Goal: Task Accomplishment & Management: Manage account settings

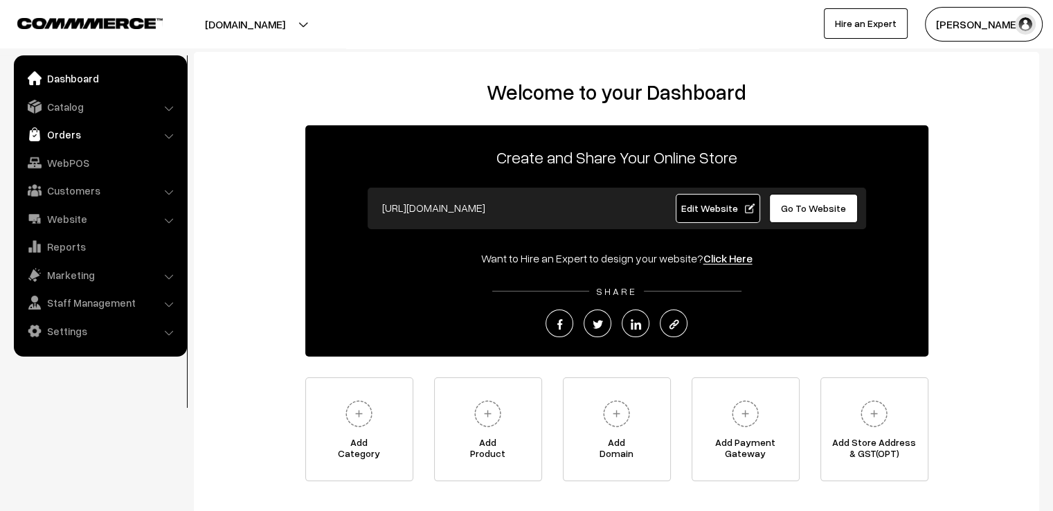
click at [64, 136] on link "Orders" at bounding box center [99, 134] width 165 height 25
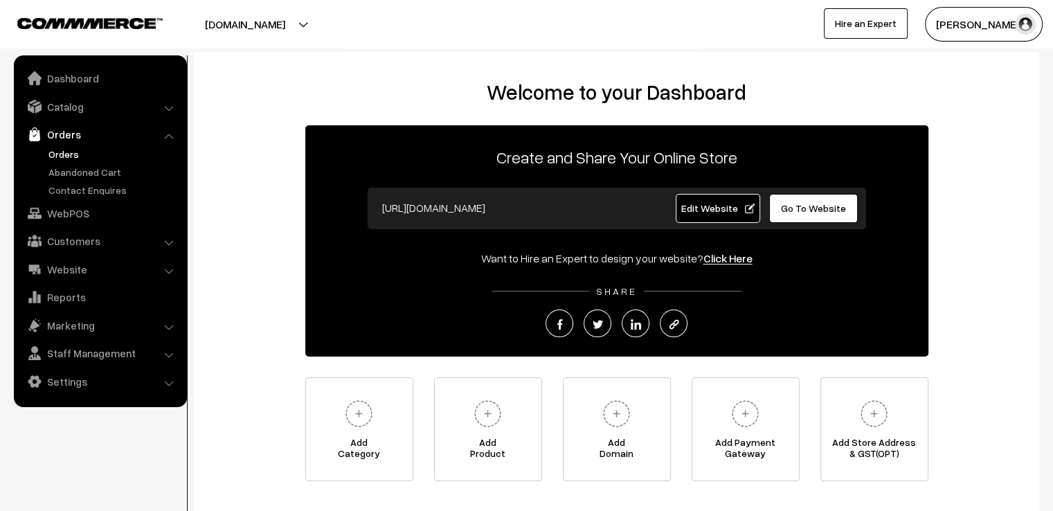
click at [73, 151] on link "Orders" at bounding box center [113, 154] width 137 height 15
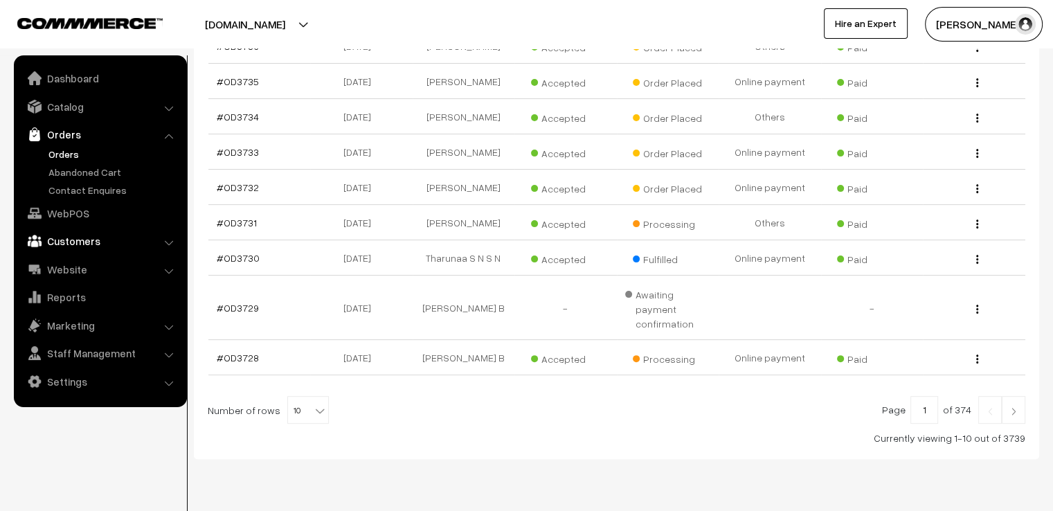
scroll to position [360, 0]
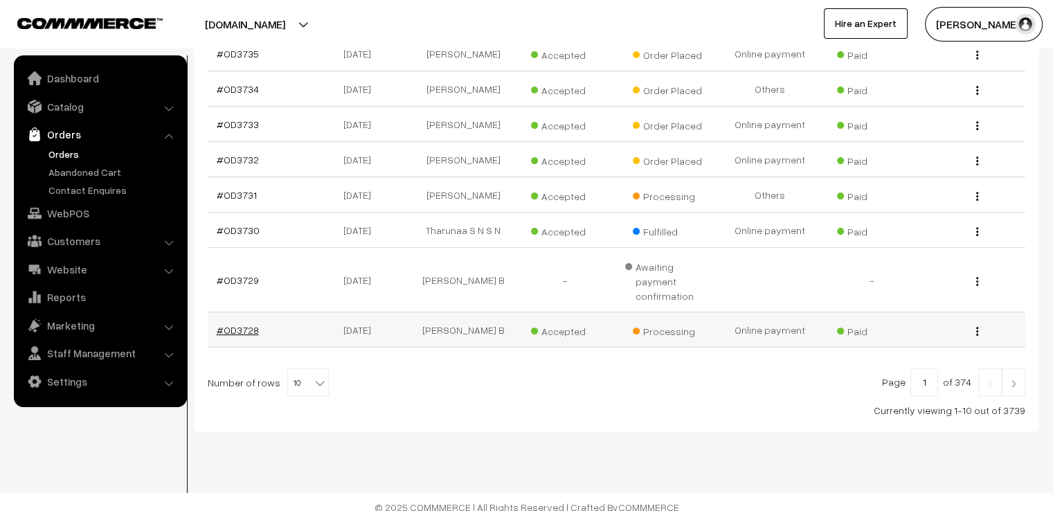
click at [244, 324] on link "#OD3728" at bounding box center [238, 330] width 42 height 12
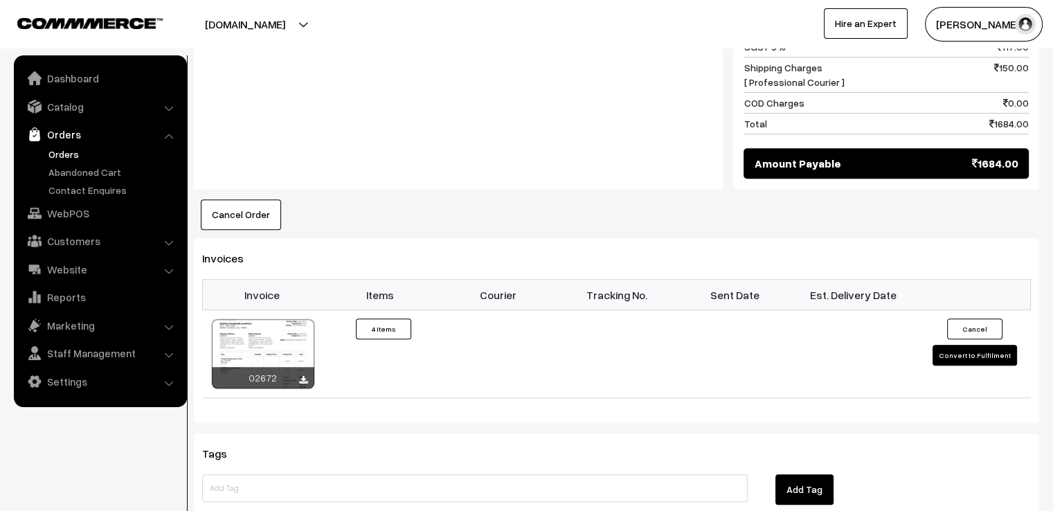
scroll to position [886, 0]
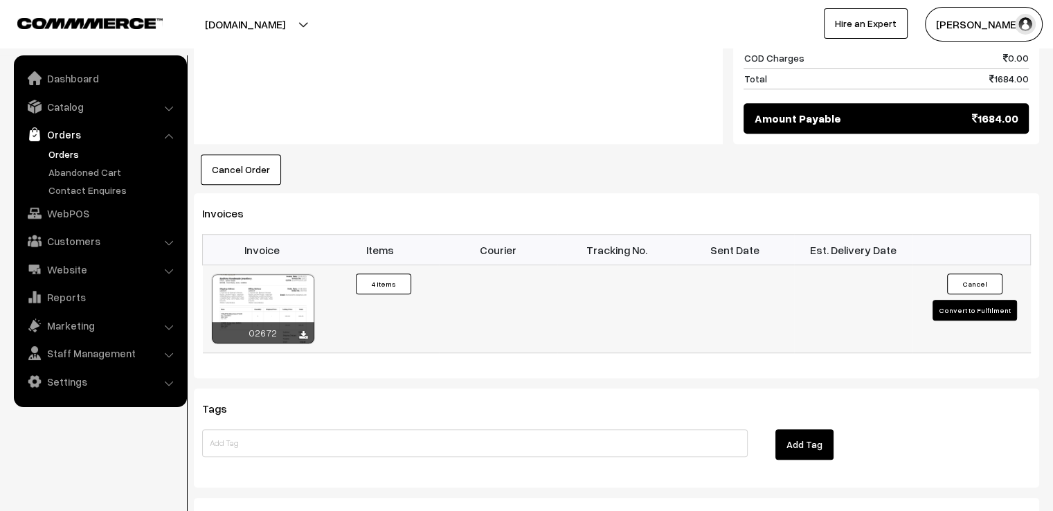
click at [964, 300] on button "Convert to Fulfilment" at bounding box center [974, 310] width 84 height 21
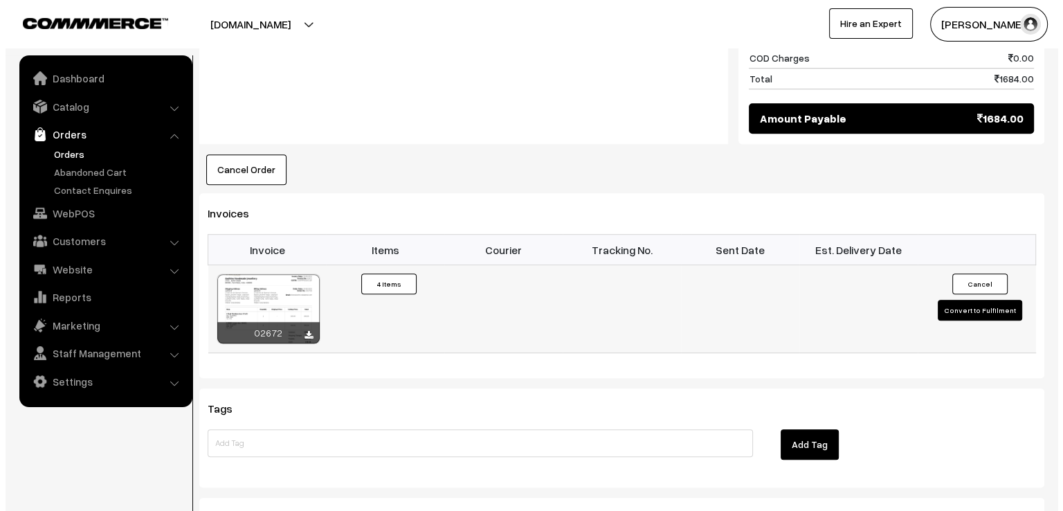
scroll to position [889, 0]
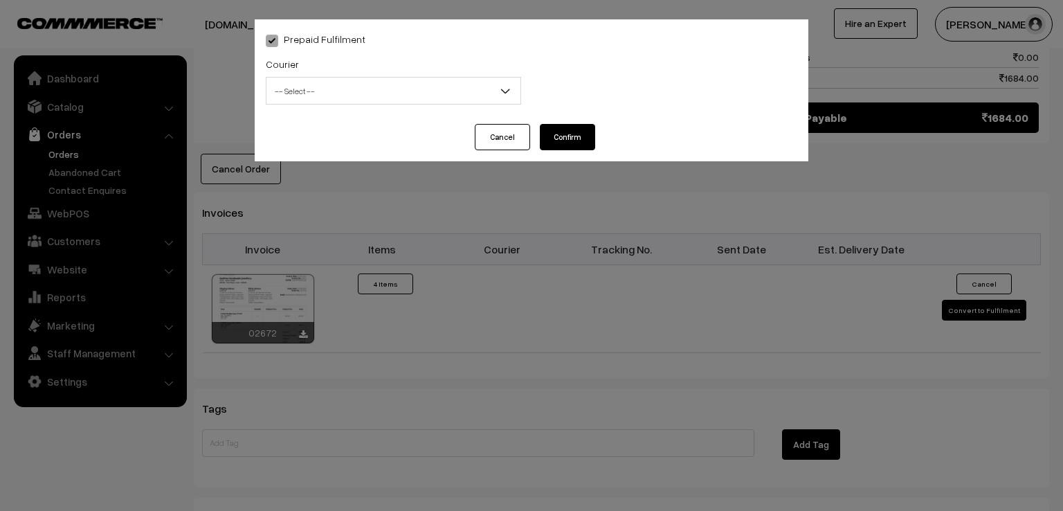
click at [471, 98] on span "-- Select --" at bounding box center [393, 91] width 254 height 24
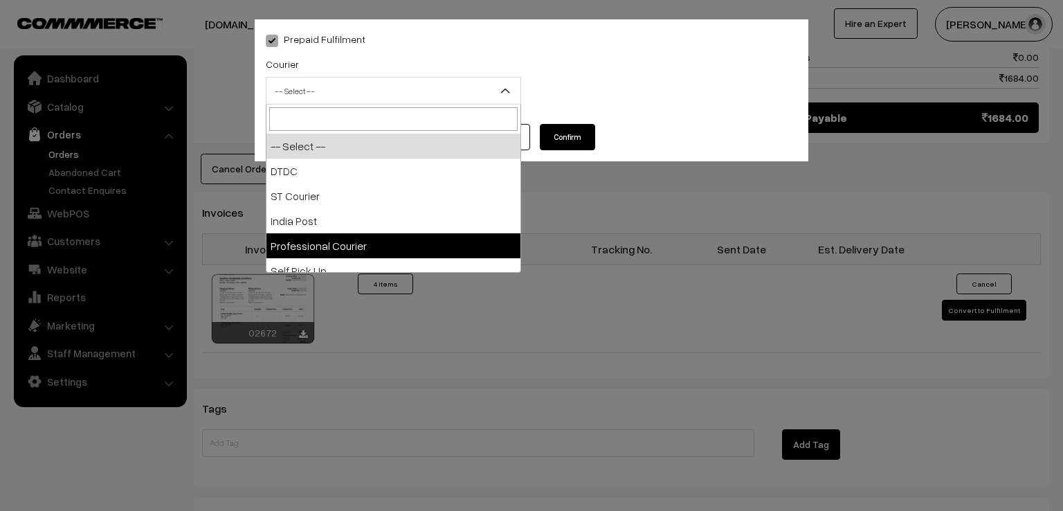
select select "4"
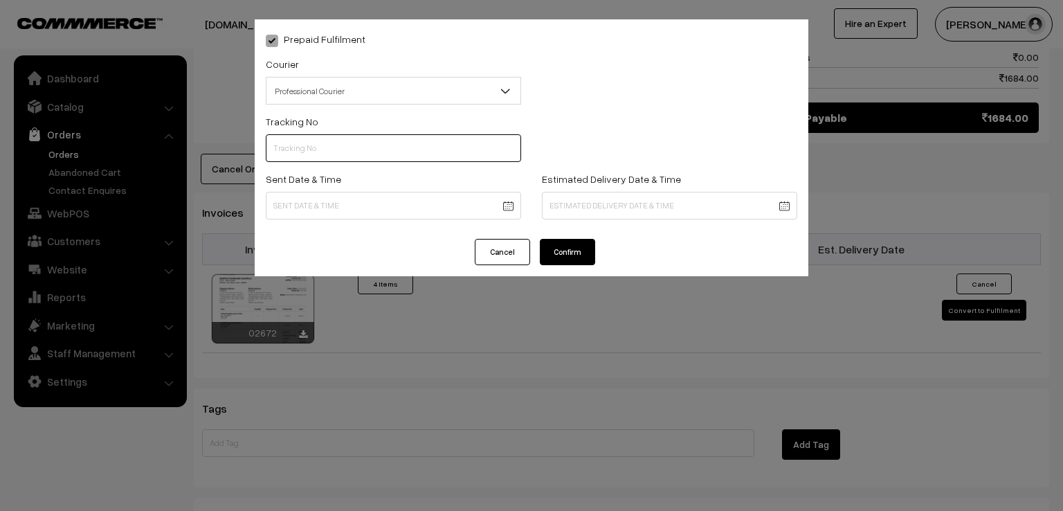
click at [365, 143] on input "text" at bounding box center [393, 148] width 255 height 28
type input "e"
type input "EDQ026396860"
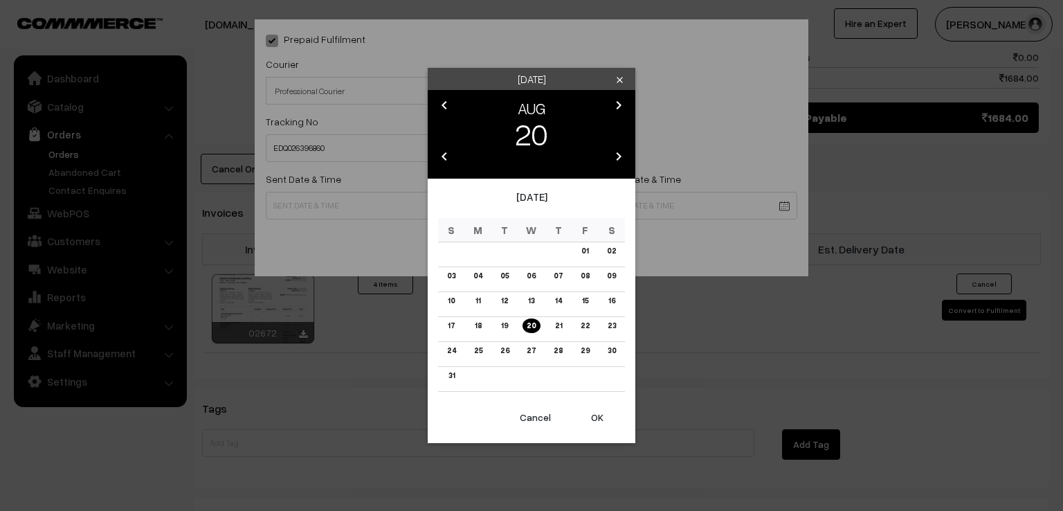
click at [594, 415] on button "OK" at bounding box center [597, 417] width 55 height 30
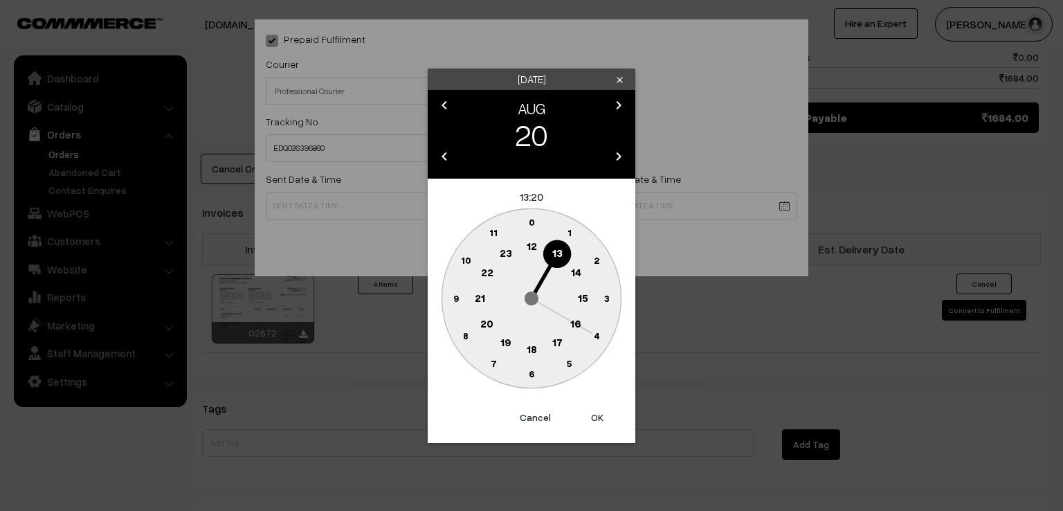
click at [451, 296] on circle at bounding box center [456, 298] width 28 height 28
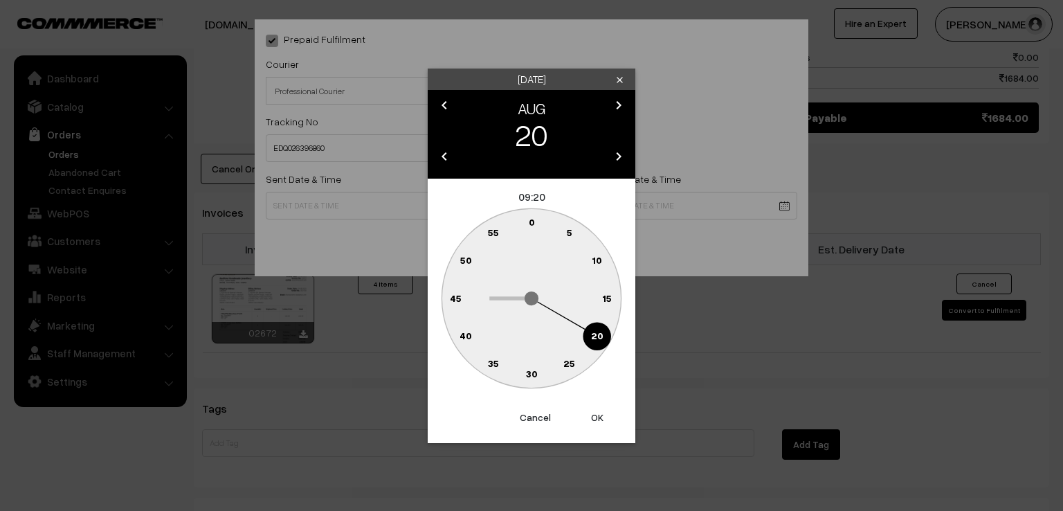
click at [530, 219] on text "0" at bounding box center [532, 222] width 6 height 12
type input "20-08-2025 09:00"
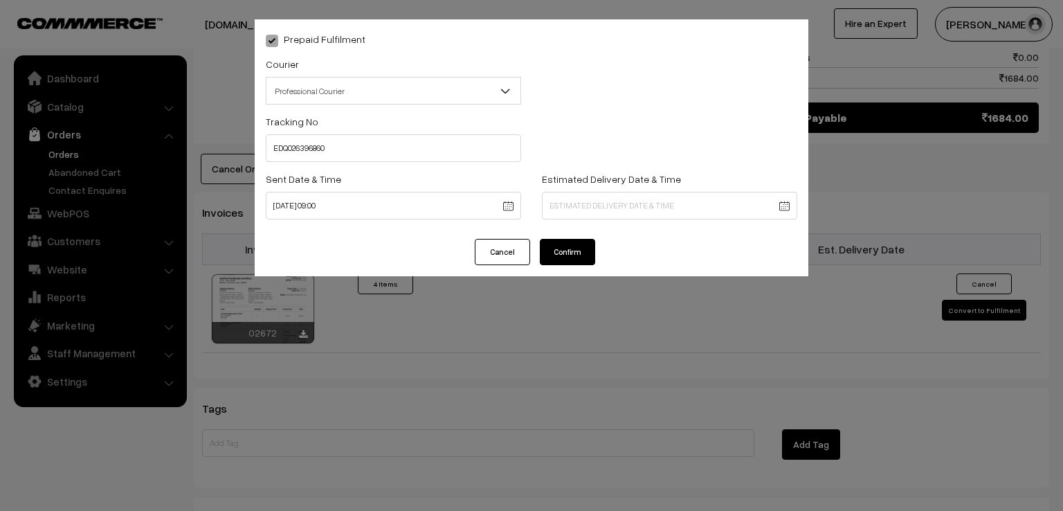
click at [562, 254] on button "Confirm" at bounding box center [567, 252] width 55 height 26
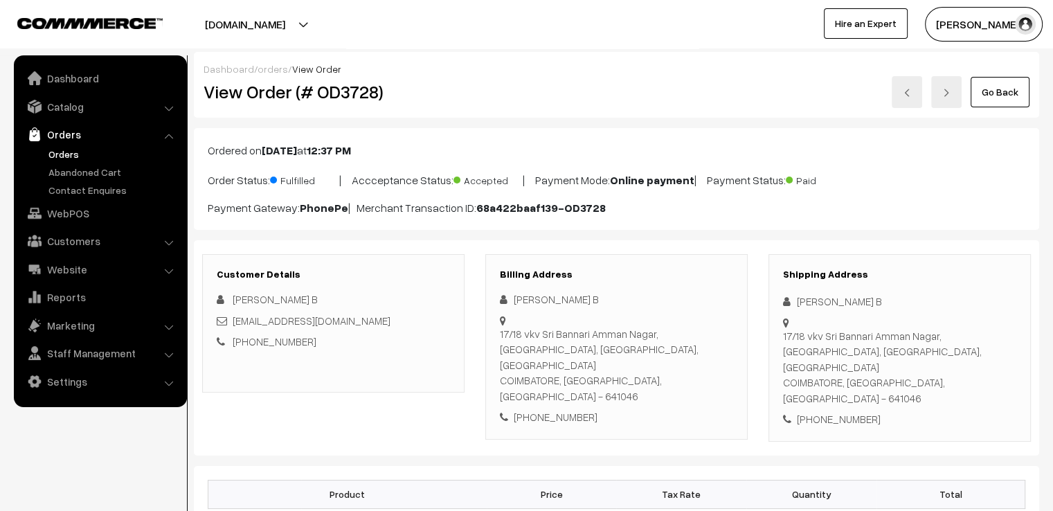
click at [1010, 100] on link "Go Back" at bounding box center [999, 92] width 59 height 30
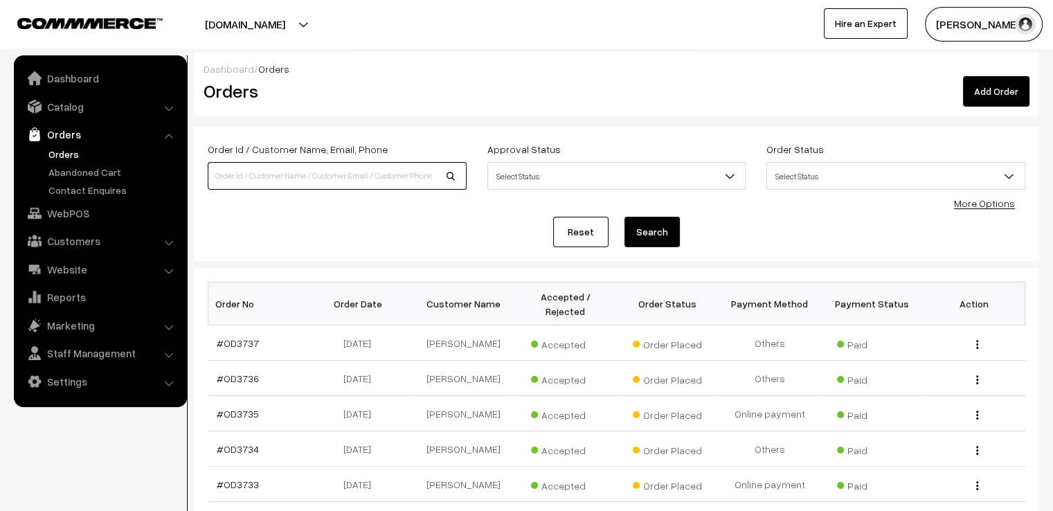
click at [331, 181] on input at bounding box center [337, 176] width 259 height 28
type input "3731"
click at [624, 217] on button "Search" at bounding box center [651, 232] width 55 height 30
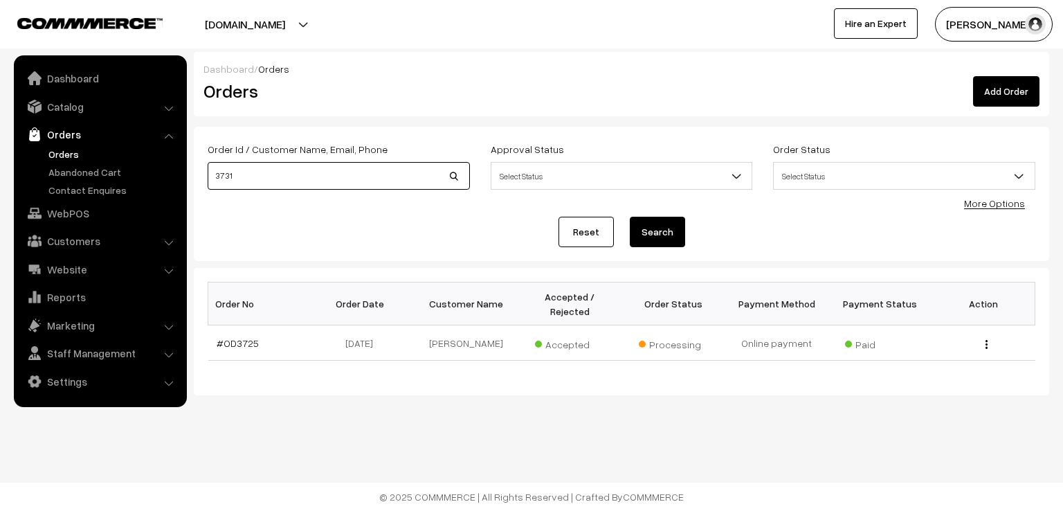
click at [307, 173] on input "3731" at bounding box center [339, 176] width 262 height 28
type input "3"
click at [584, 226] on link "Reset" at bounding box center [585, 232] width 55 height 30
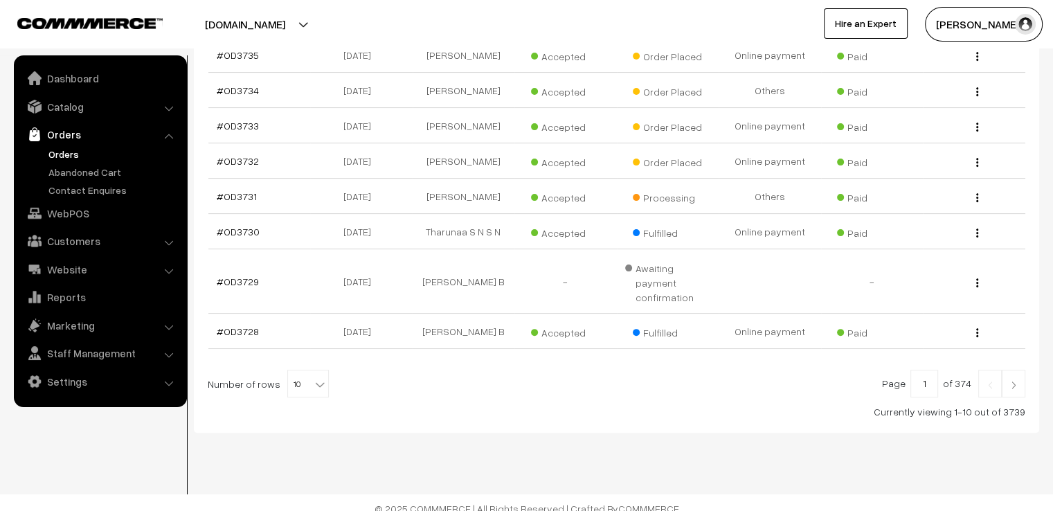
scroll to position [360, 0]
click at [234, 201] on link "#OD3731" at bounding box center [237, 195] width 40 height 12
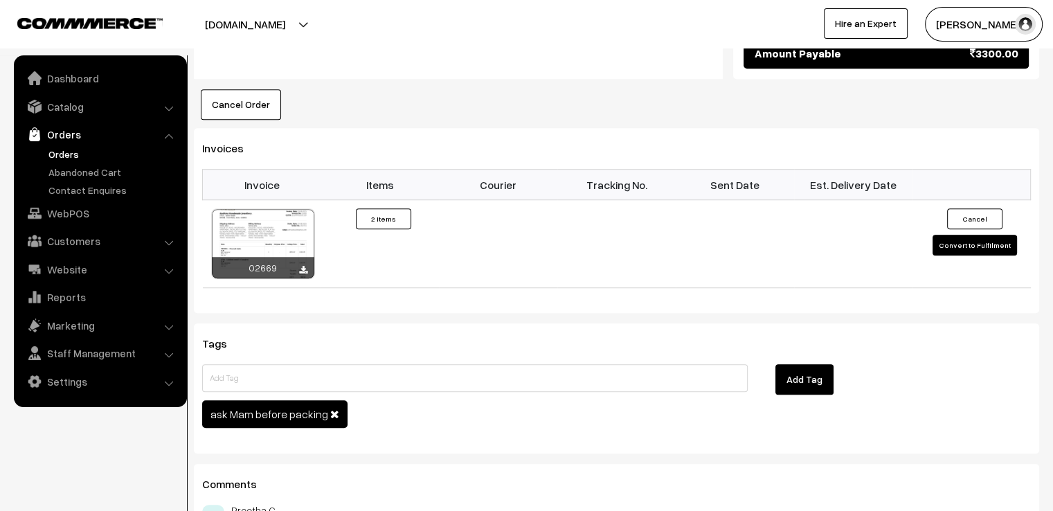
scroll to position [969, 0]
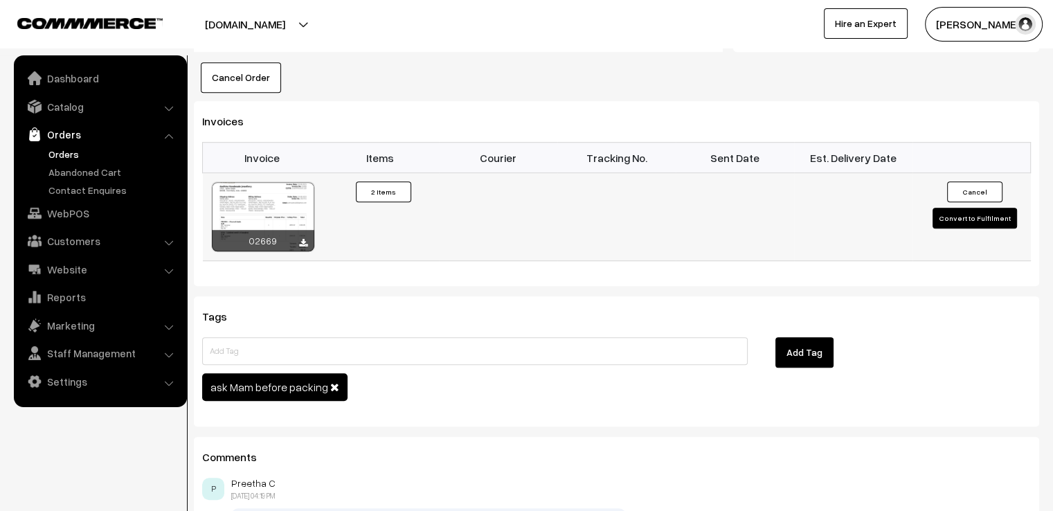
click at [949, 208] on button "Convert to Fulfilment" at bounding box center [974, 218] width 84 height 21
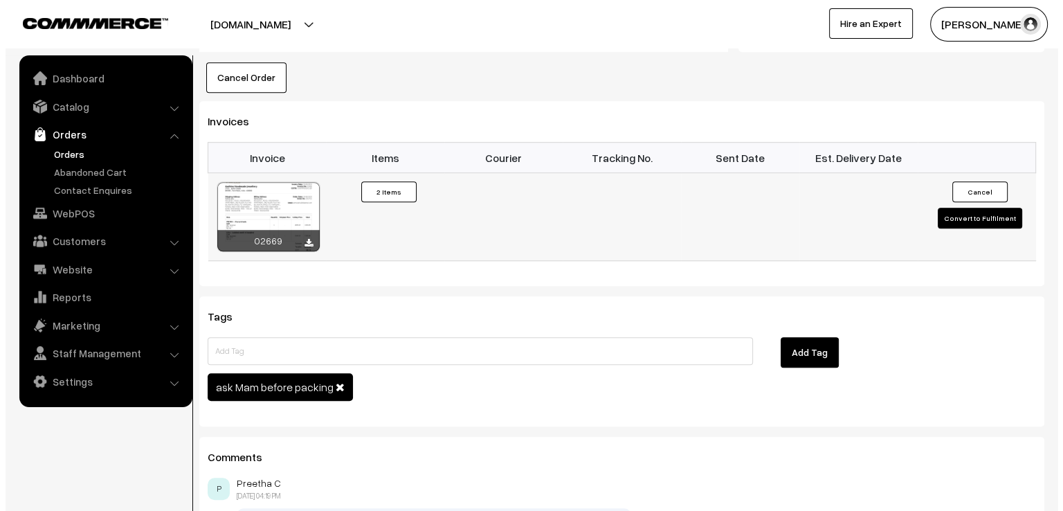
scroll to position [972, 0]
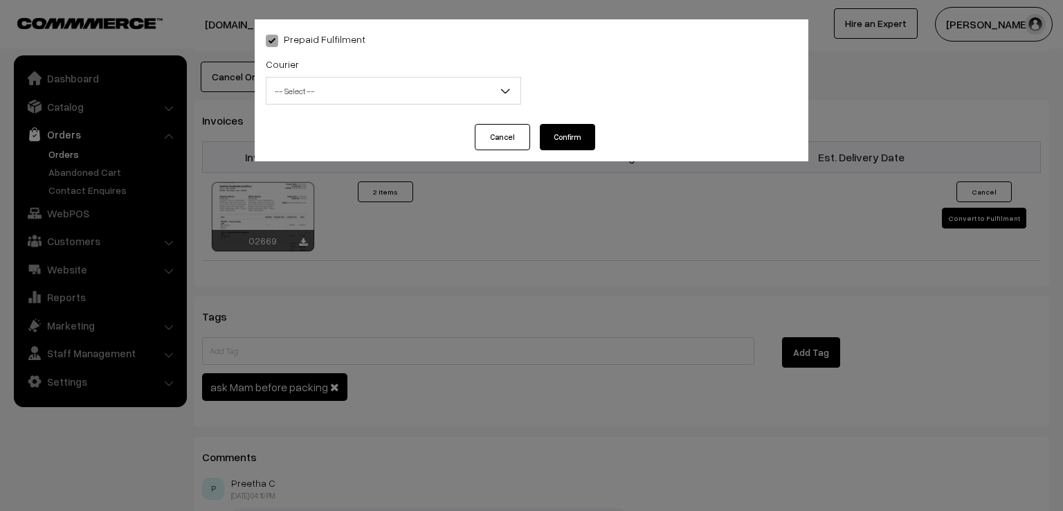
click at [421, 87] on span "-- Select --" at bounding box center [393, 91] width 254 height 24
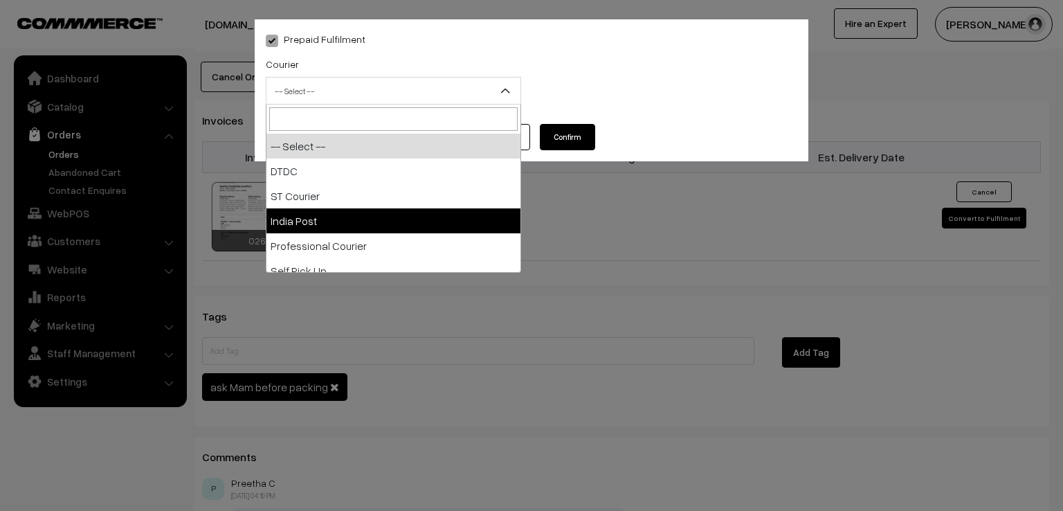
select select "3"
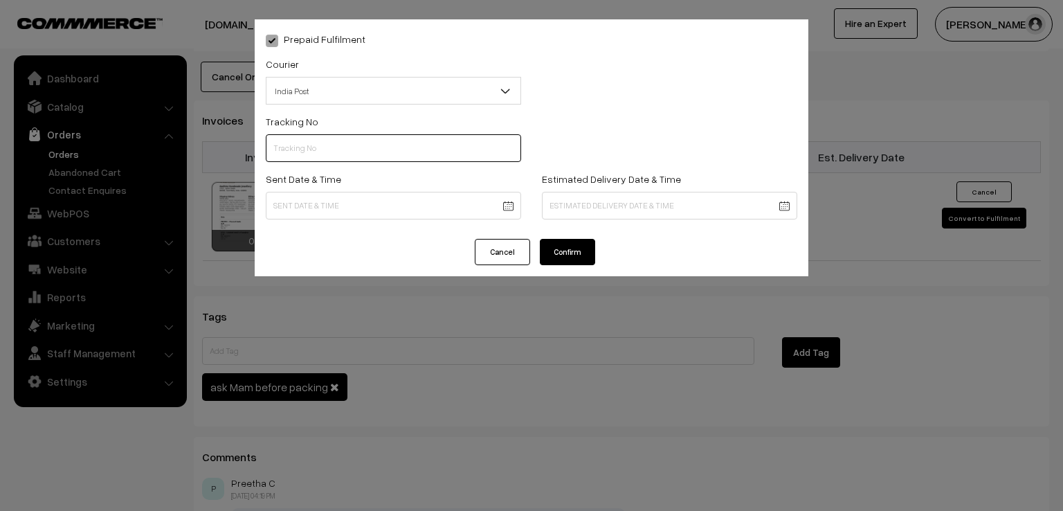
click at [343, 142] on input "text" at bounding box center [393, 148] width 255 height 28
type input "ET531772649IN"
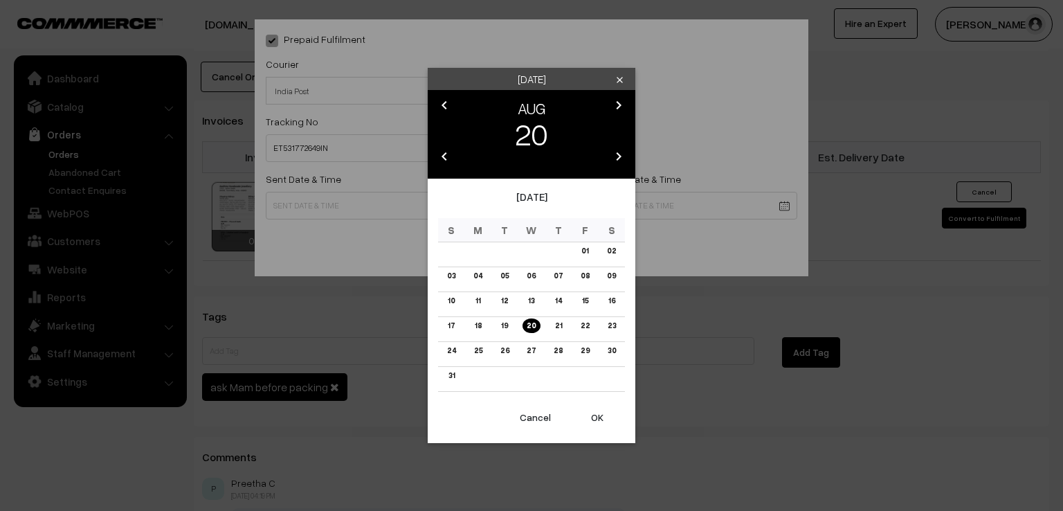
click at [599, 410] on button "OK" at bounding box center [597, 417] width 55 height 30
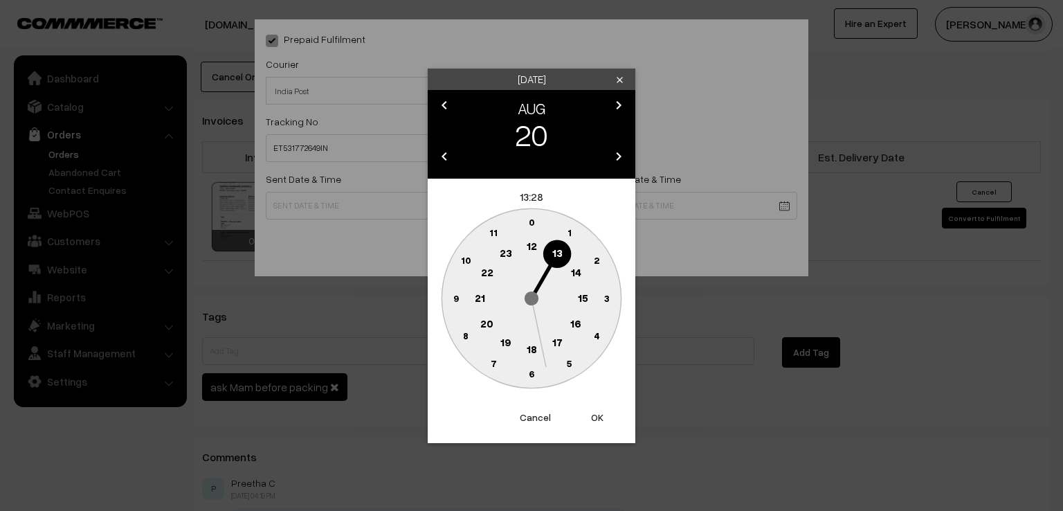
click at [449, 296] on circle at bounding box center [456, 298] width 28 height 28
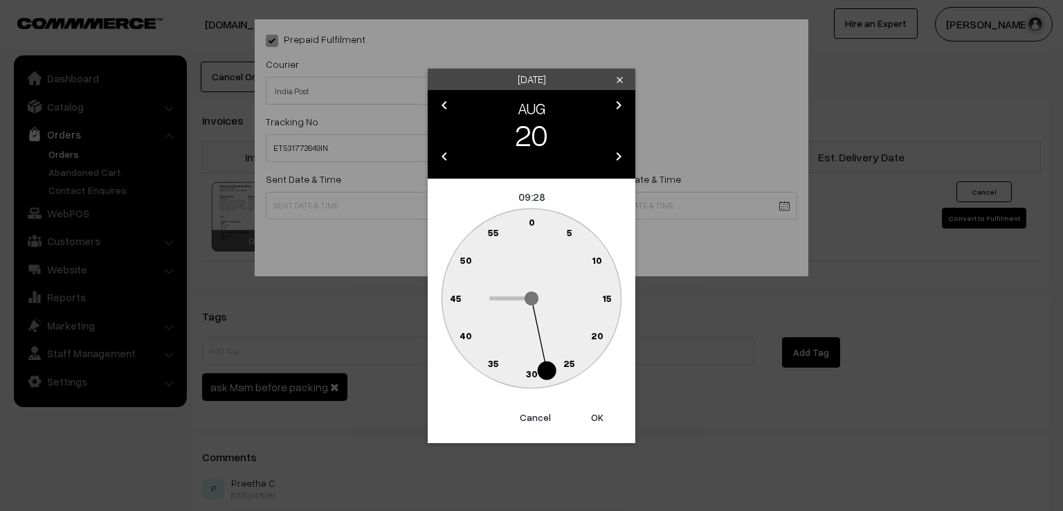
click at [527, 225] on circle at bounding box center [523, 224] width 19 height 19
type input "20-08-2025 09:59"
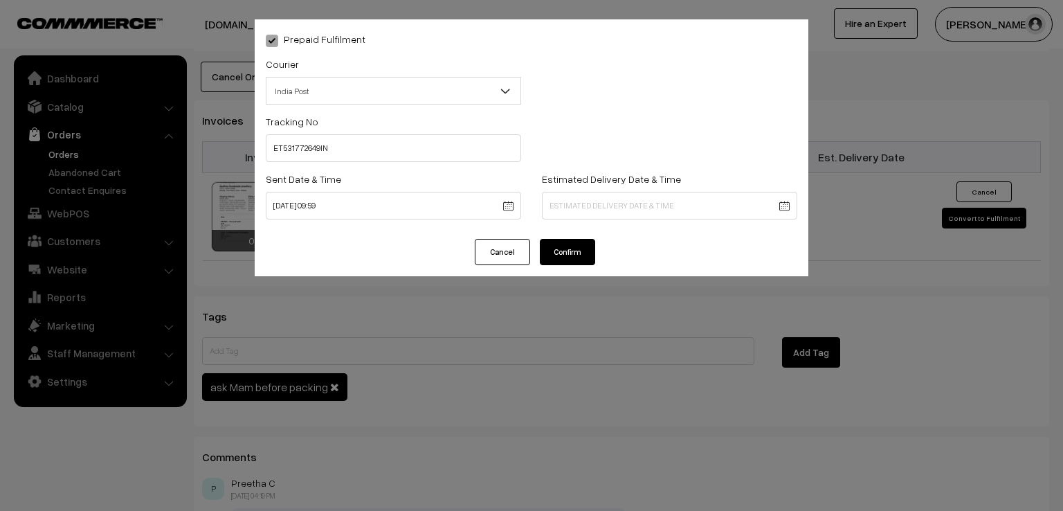
click at [561, 248] on button "Confirm" at bounding box center [567, 252] width 55 height 26
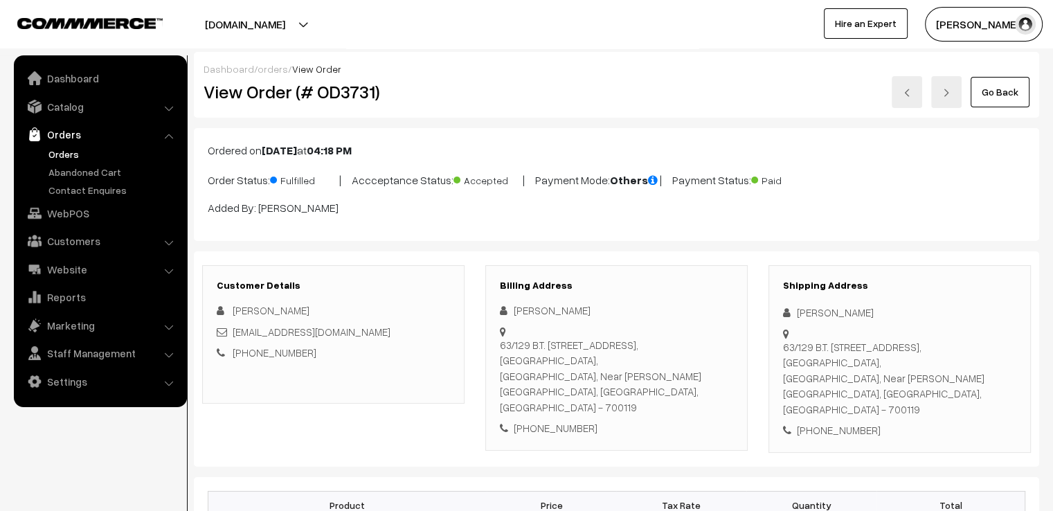
click at [988, 89] on link "Go Back" at bounding box center [999, 92] width 59 height 30
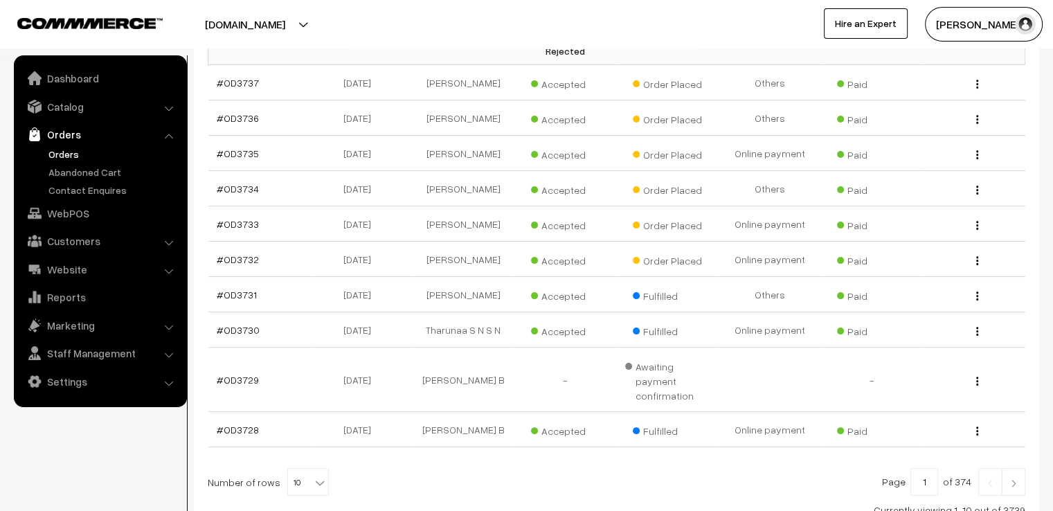
scroll to position [277, 0]
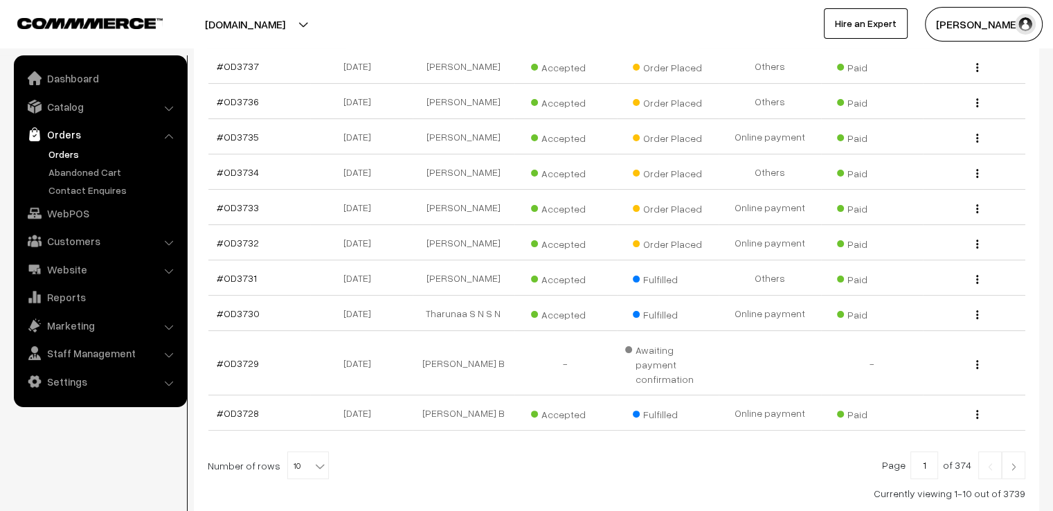
click at [314, 452] on span at bounding box center [321, 461] width 14 height 18
select select "100"
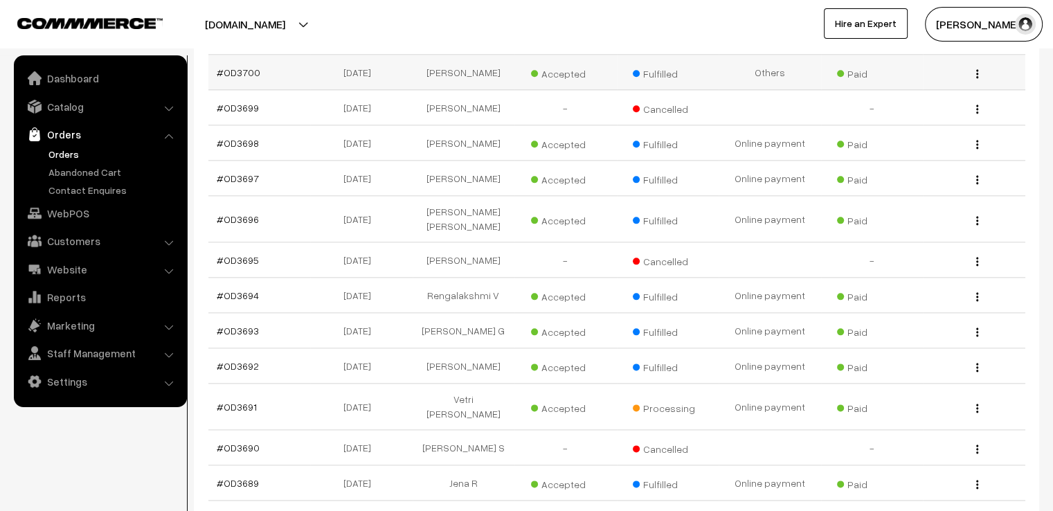
scroll to position [1689, 0]
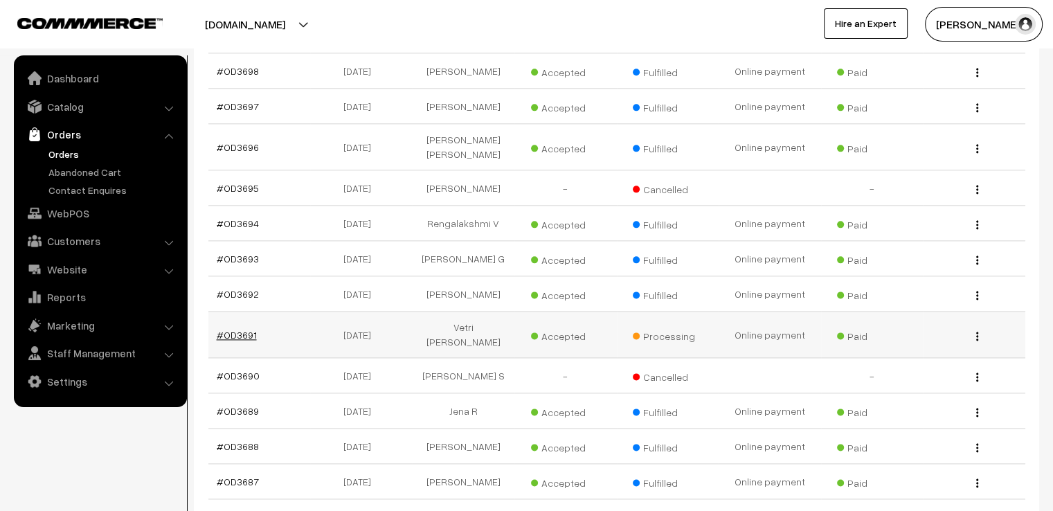
click at [234, 338] on link "#OD3691" at bounding box center [237, 335] width 40 height 12
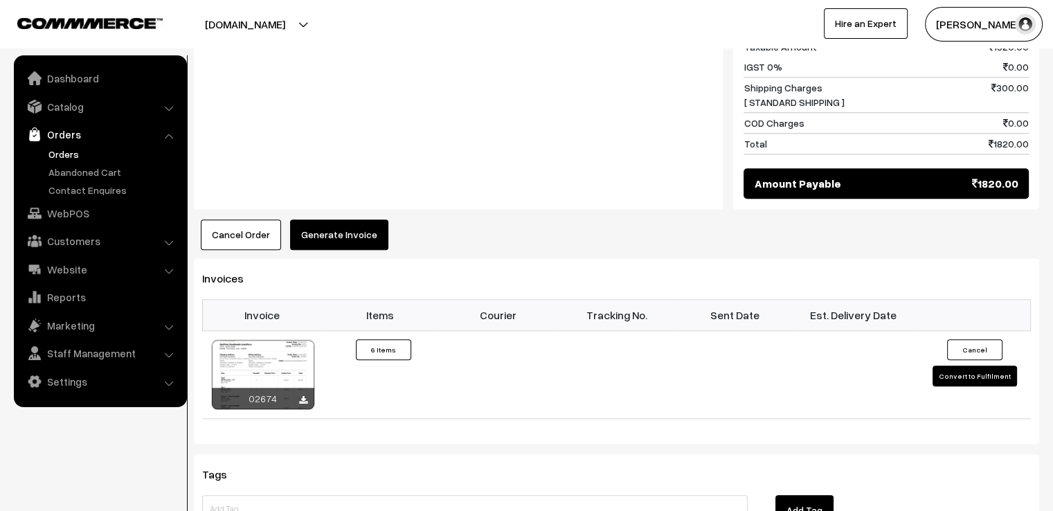
scroll to position [1329, 0]
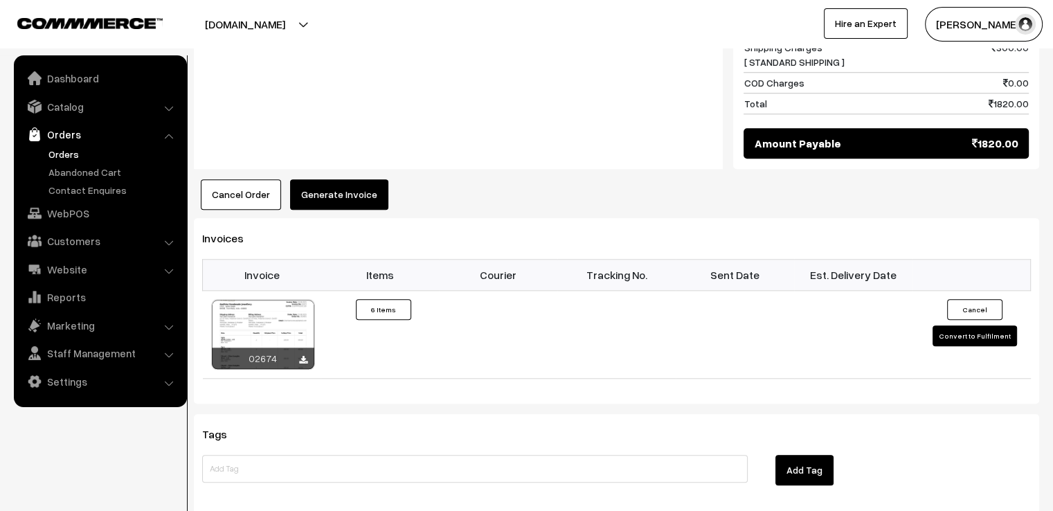
click at [336, 179] on button "Generate Invoice" at bounding box center [339, 194] width 98 height 30
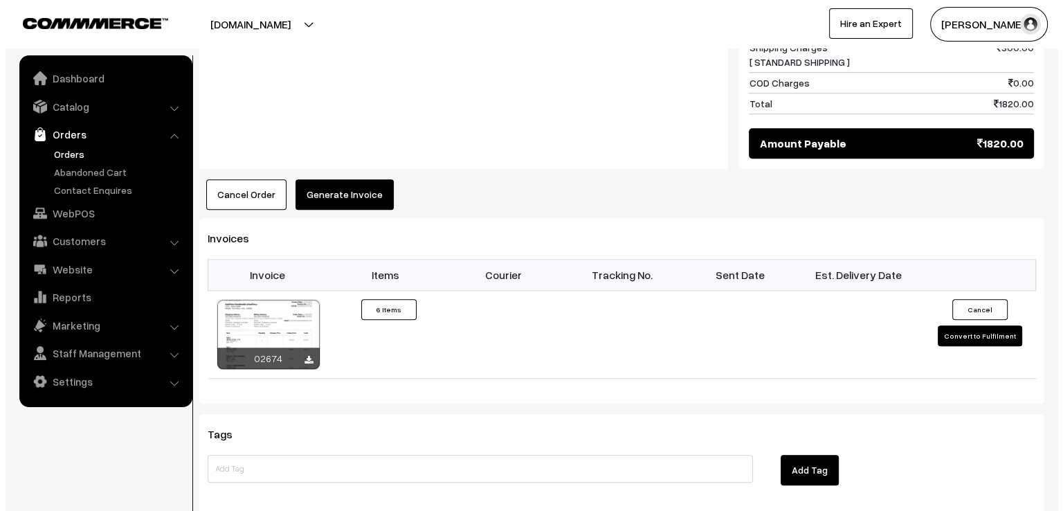
scroll to position [1334, 0]
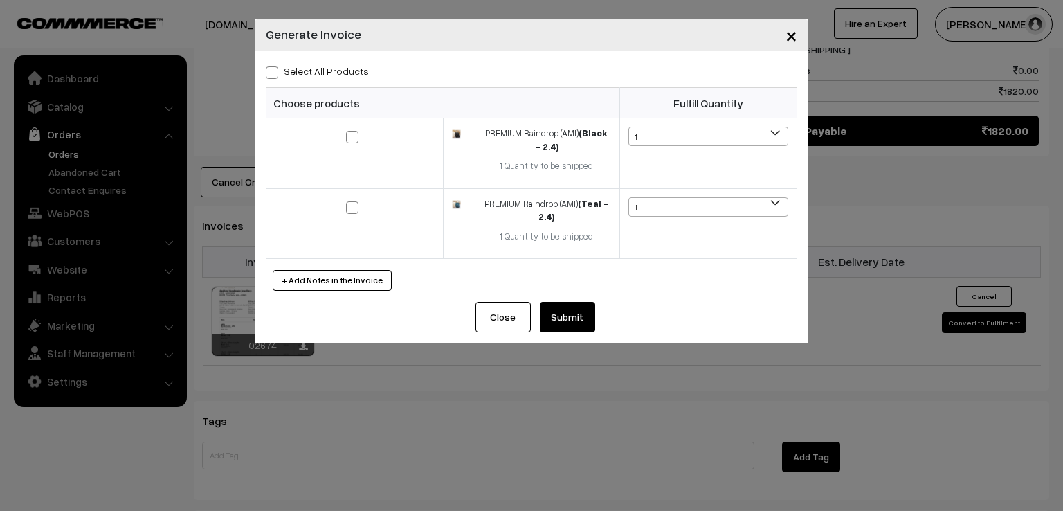
click at [276, 71] on span at bounding box center [272, 72] width 12 height 12
click at [275, 71] on input "Select All Products" at bounding box center [270, 70] width 9 height 9
checkbox input "true"
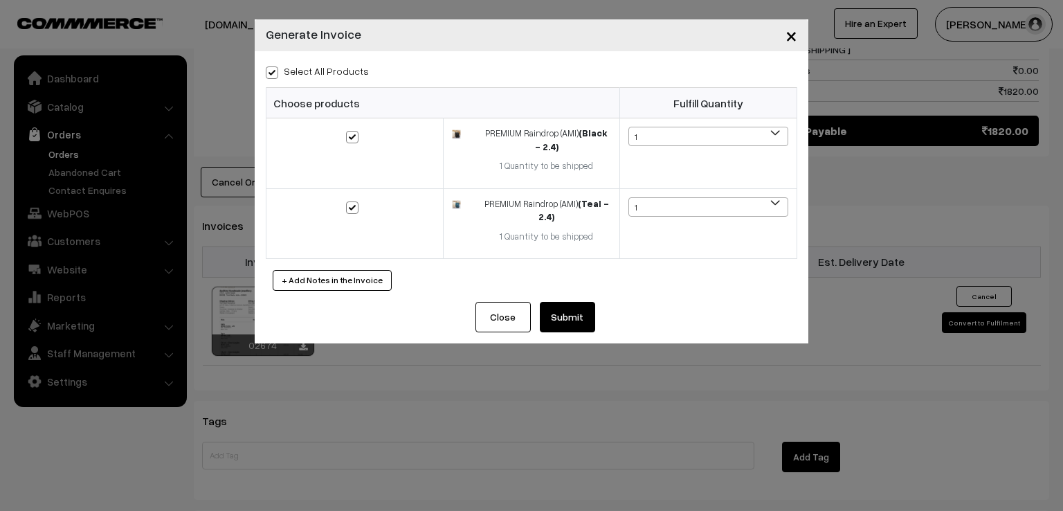
click at [574, 312] on button "Submit" at bounding box center [567, 317] width 55 height 30
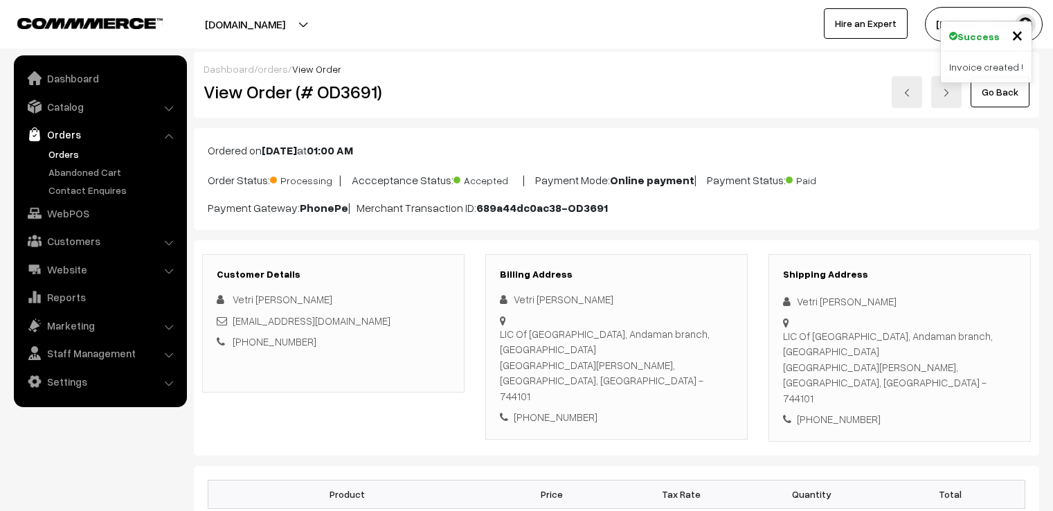
scroll to position [1329, 0]
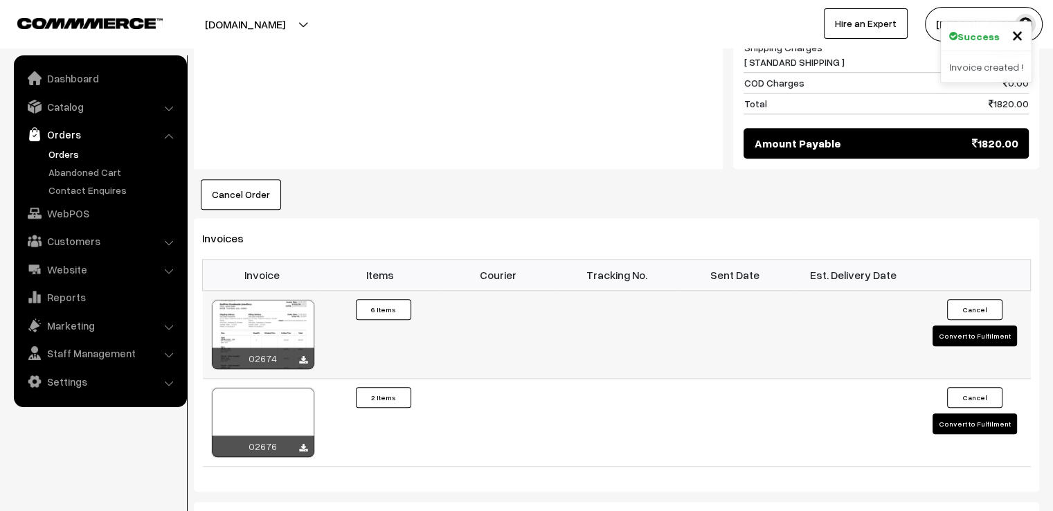
click at [945, 325] on button "Convert to Fulfilment" at bounding box center [974, 335] width 84 height 21
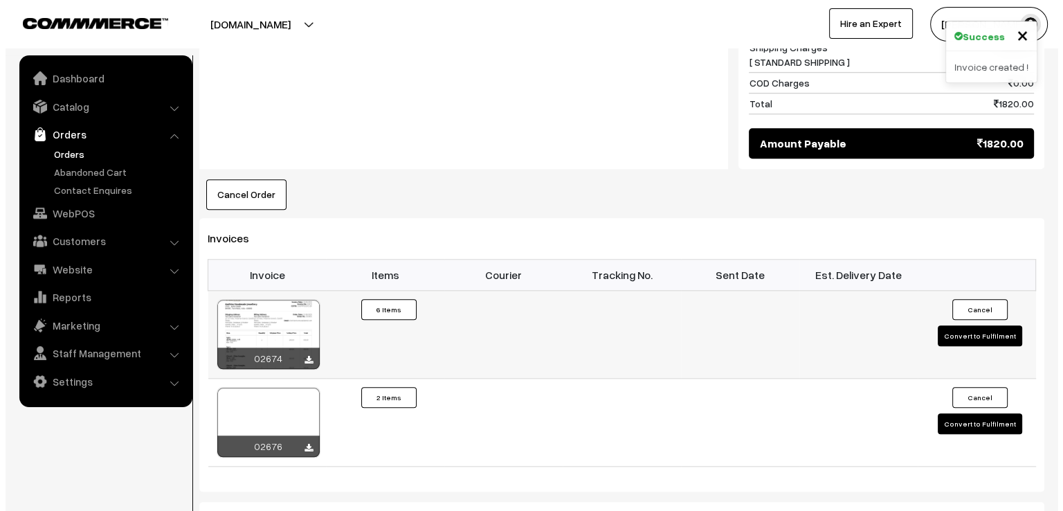
scroll to position [1334, 0]
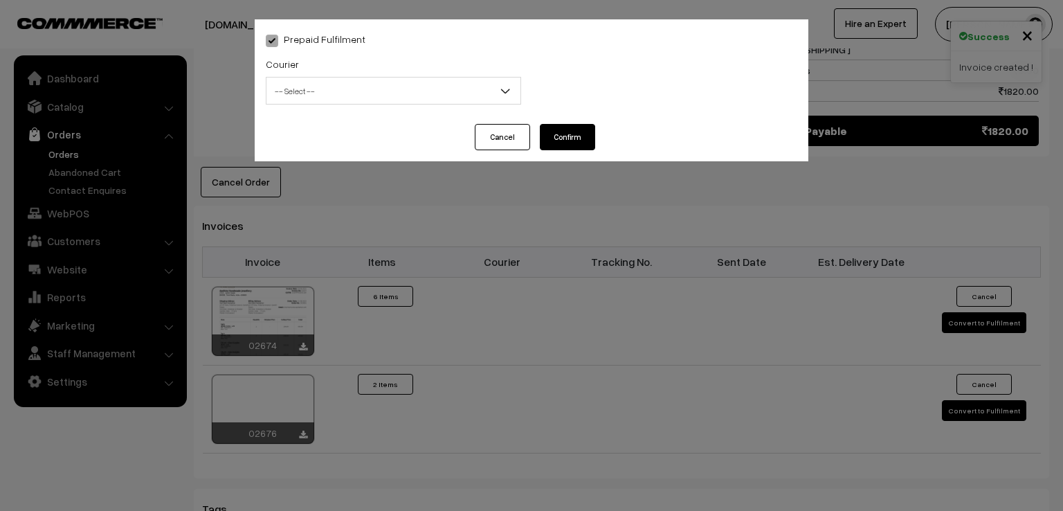
click at [415, 95] on span "-- Select --" at bounding box center [393, 91] width 254 height 24
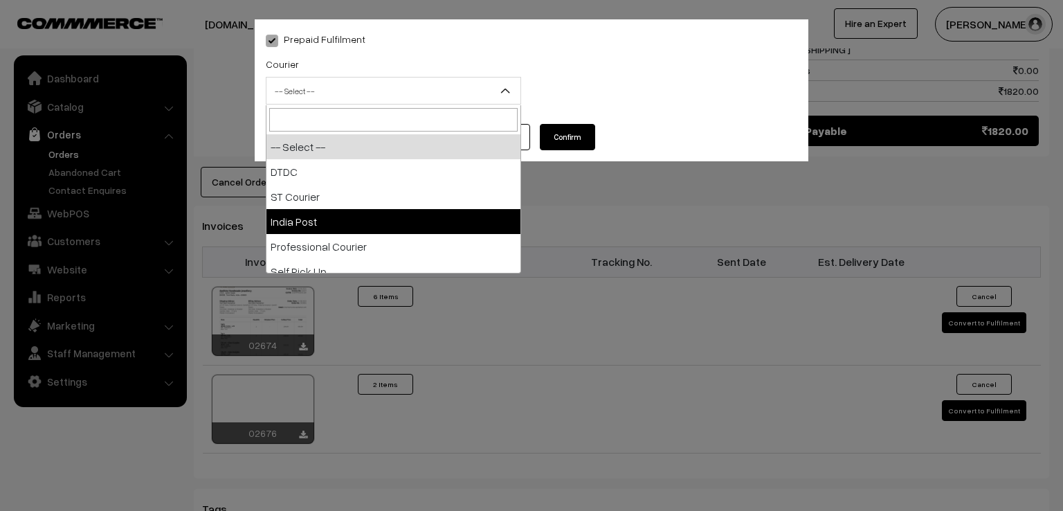
select select "3"
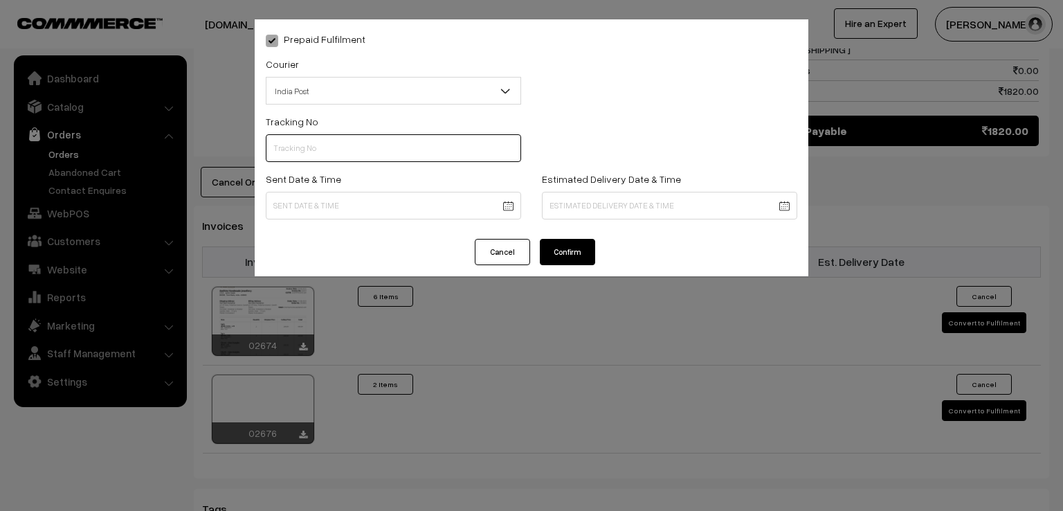
click at [351, 153] on input "text" at bounding box center [393, 148] width 255 height 28
type input "ET531772621IN"
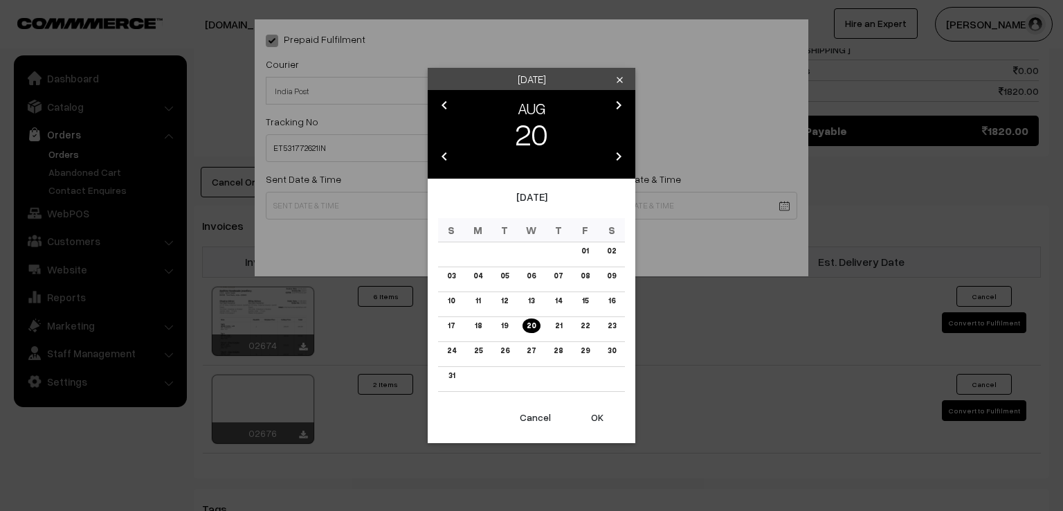
click at [599, 410] on button "OK" at bounding box center [597, 417] width 55 height 30
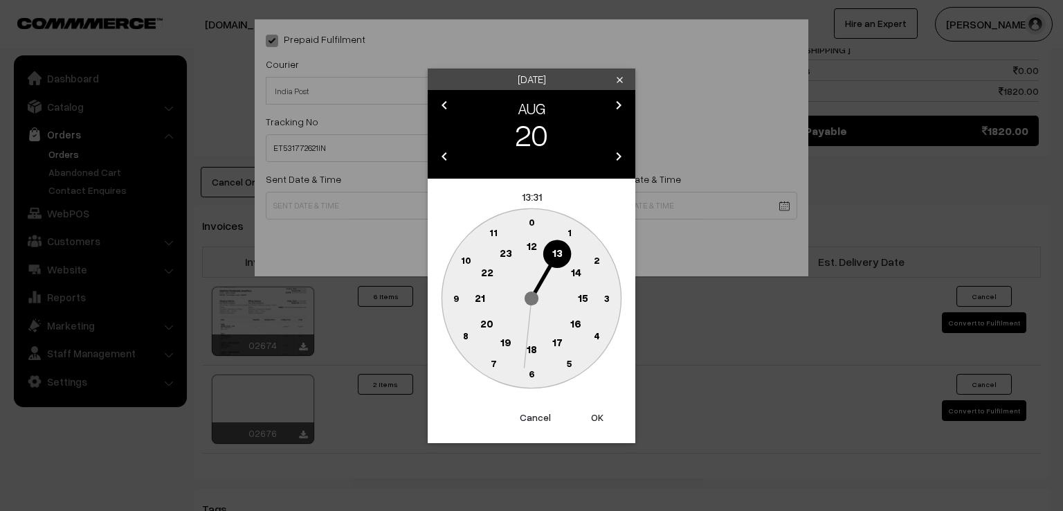
click at [449, 291] on circle at bounding box center [456, 298] width 28 height 28
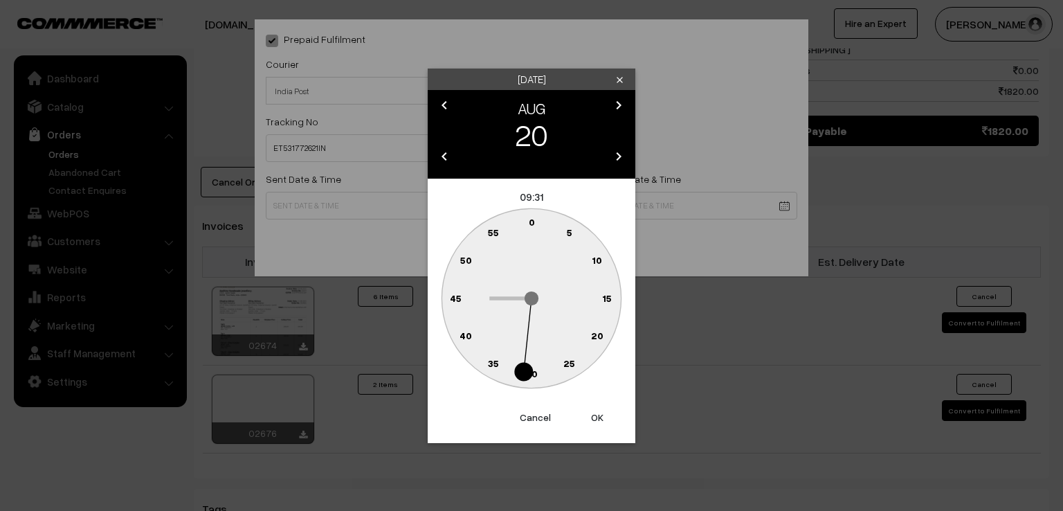
click at [531, 219] on text "0" at bounding box center [532, 222] width 6 height 12
type input "20-08-2025 09:00"
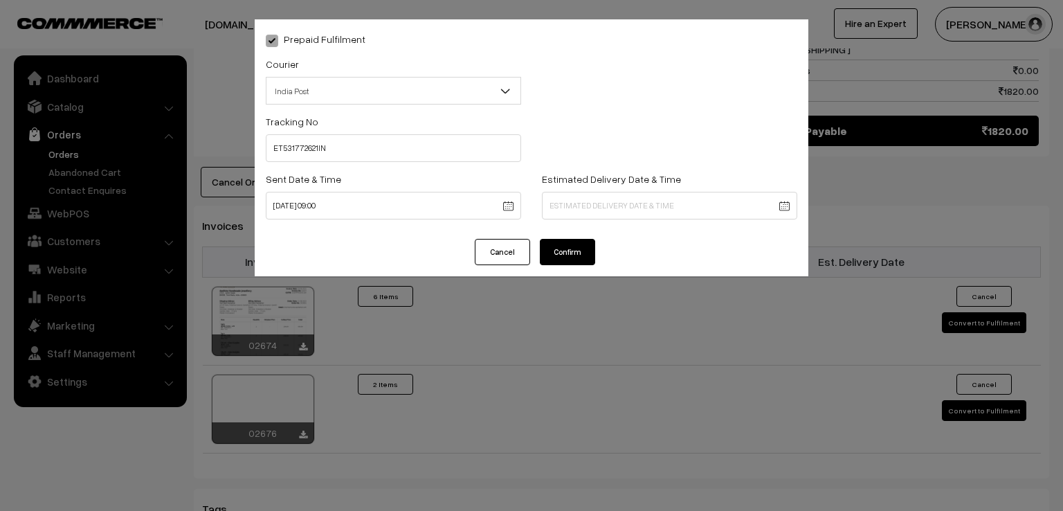
click at [565, 248] on button "Confirm" at bounding box center [567, 252] width 55 height 26
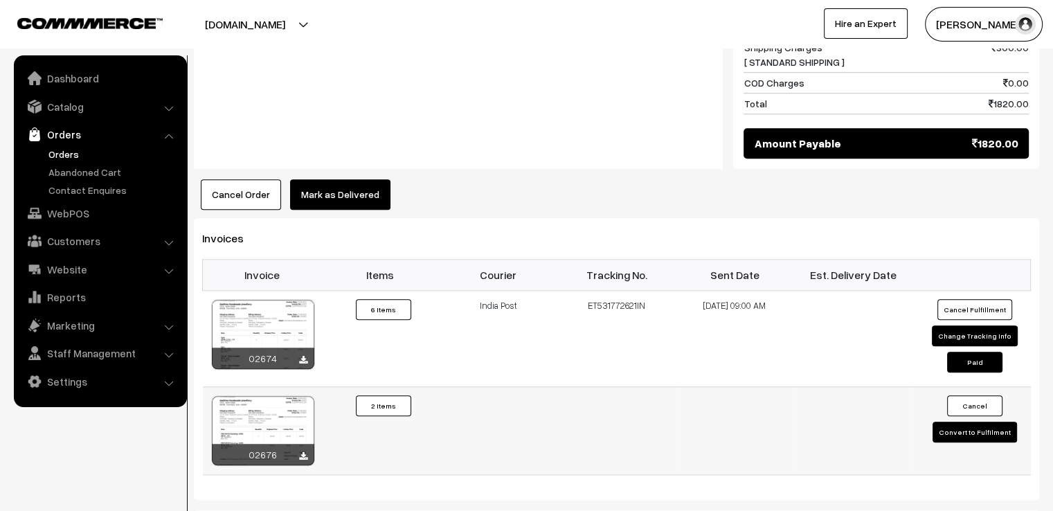
click at [996, 421] on button "Convert to Fulfilment" at bounding box center [974, 431] width 84 height 21
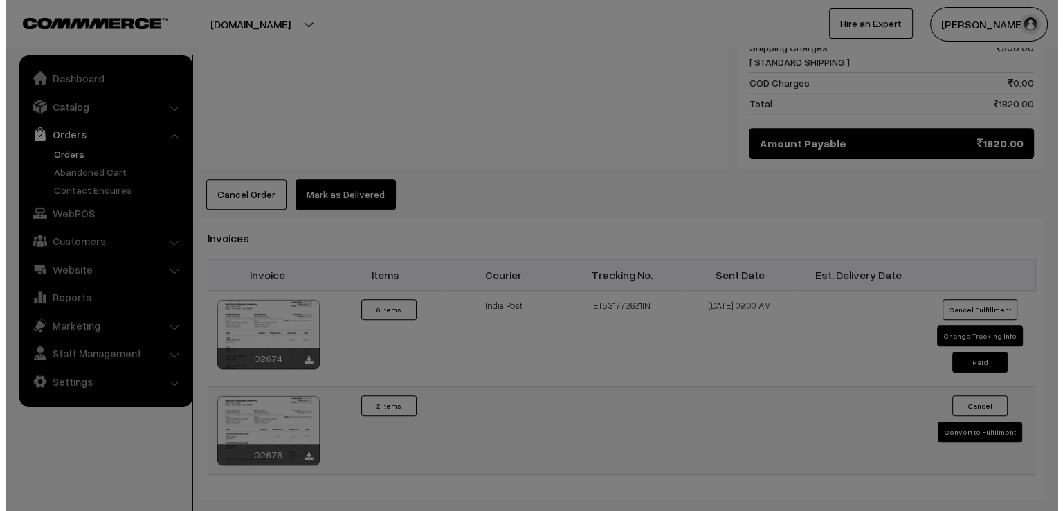
scroll to position [1334, 0]
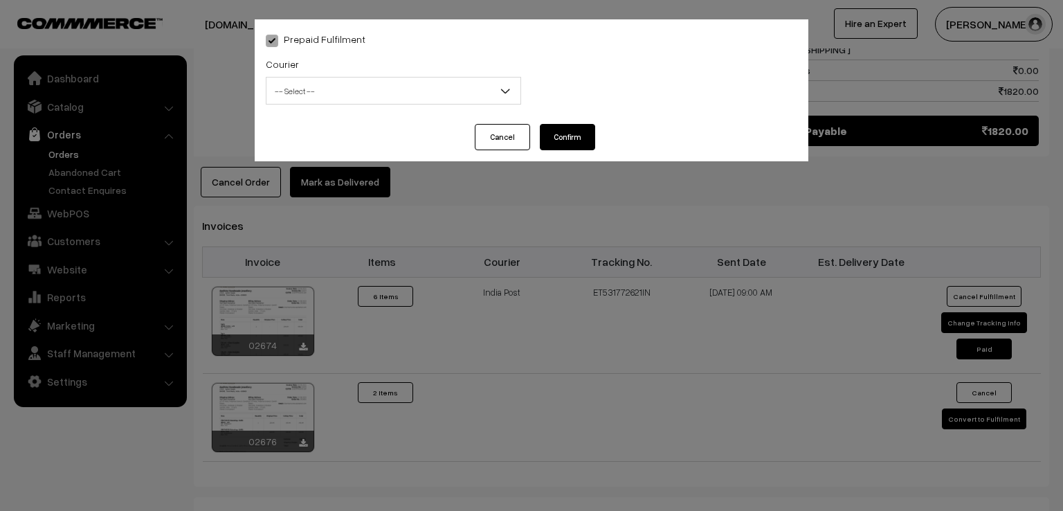
click at [486, 92] on span "-- Select --" at bounding box center [393, 91] width 254 height 24
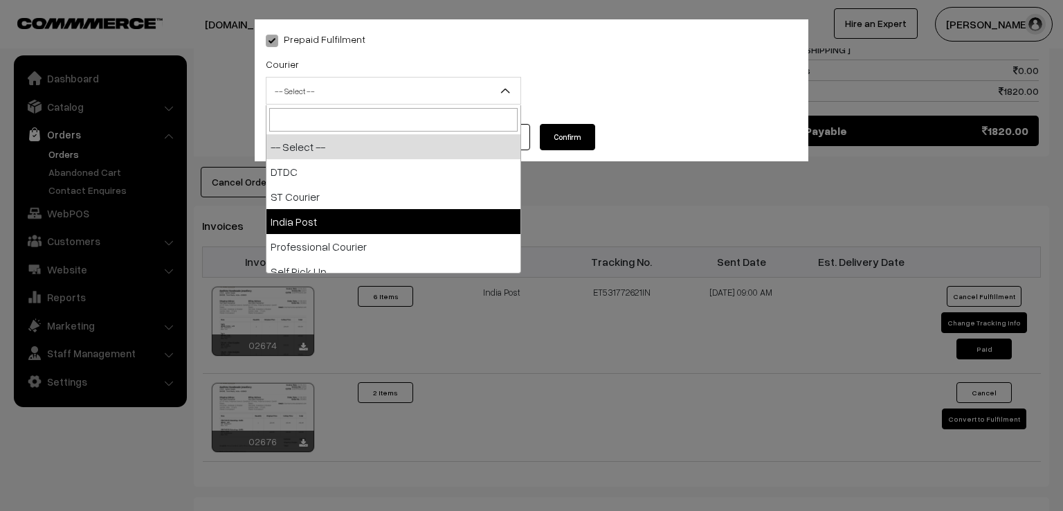
select select "3"
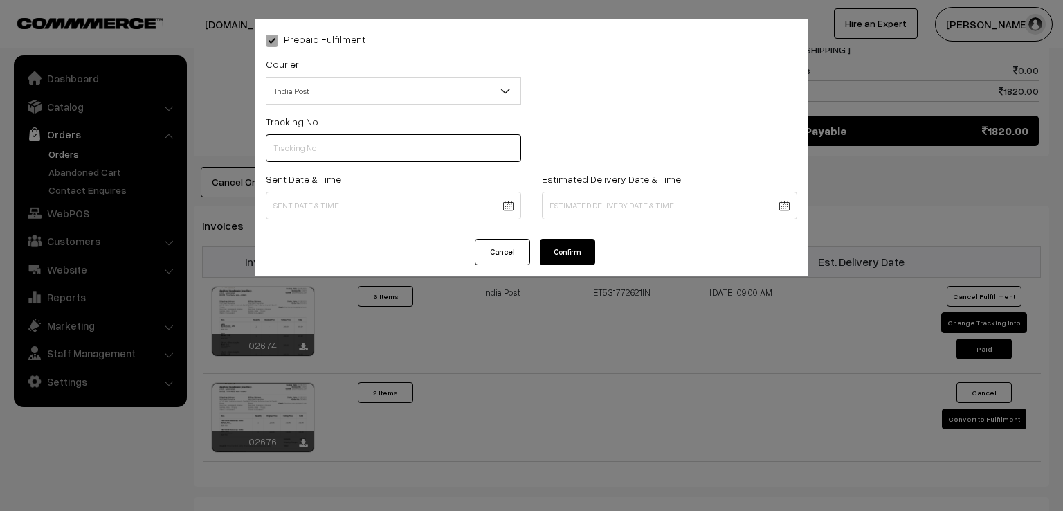
click at [418, 147] on input "text" at bounding box center [393, 148] width 255 height 28
type input "ET531772621IN"
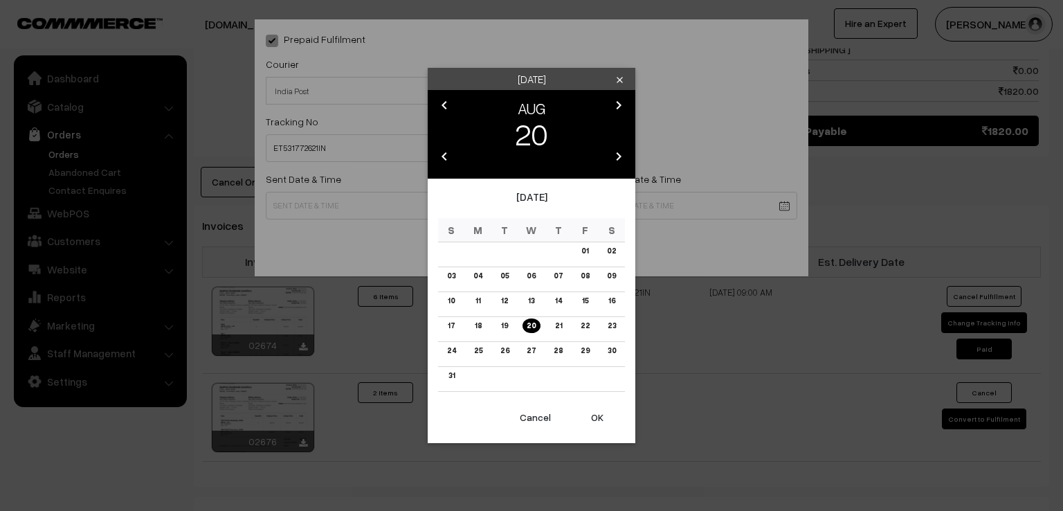
click at [598, 416] on button "OK" at bounding box center [597, 417] width 55 height 30
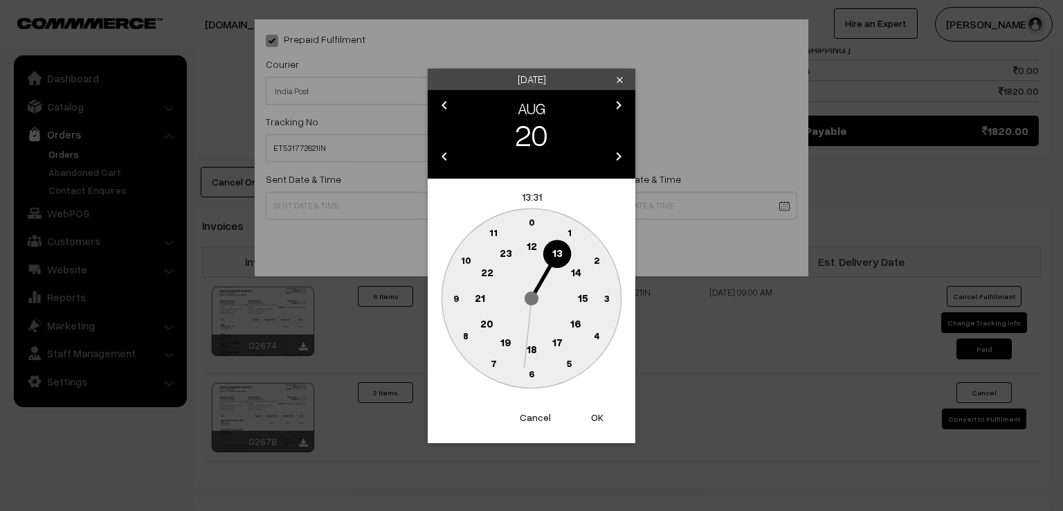
click at [448, 302] on circle at bounding box center [456, 298] width 28 height 28
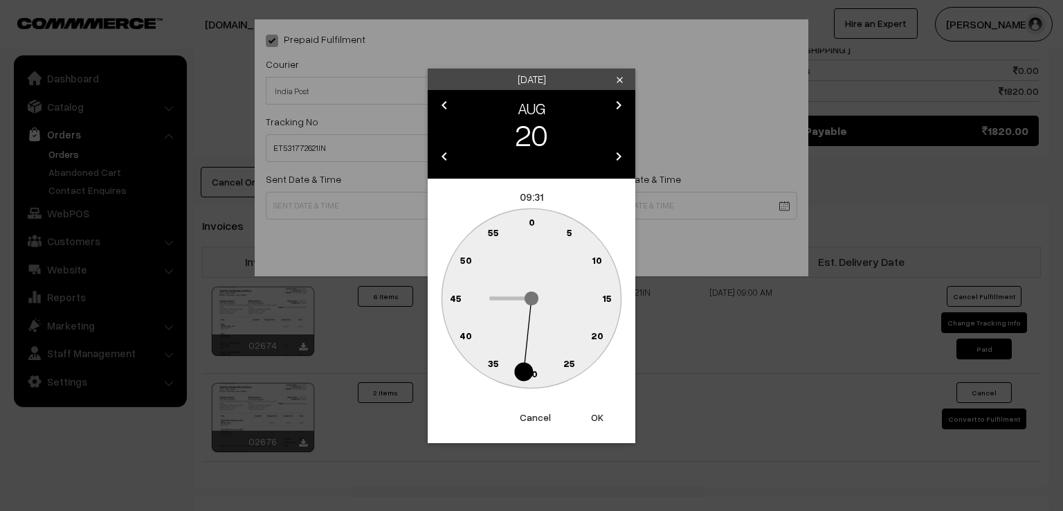
click at [534, 222] on text "0" at bounding box center [532, 222] width 6 height 12
type input "20-08-2025 09:00"
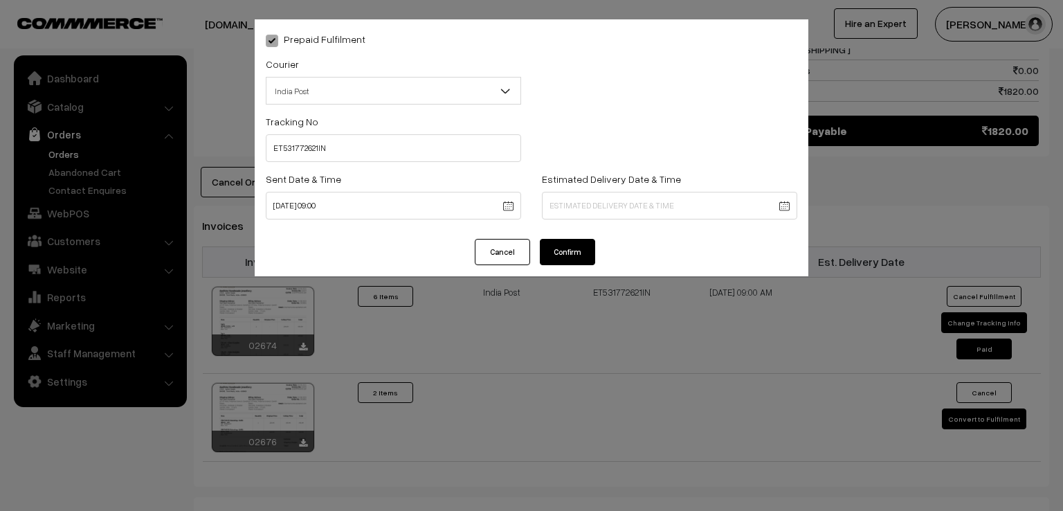
click at [572, 251] on button "Confirm" at bounding box center [567, 252] width 55 height 26
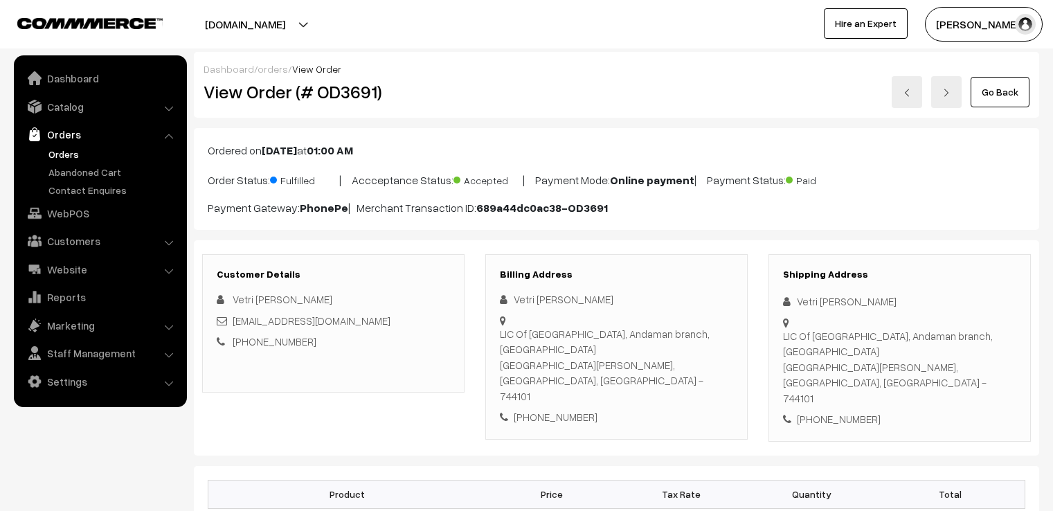
scroll to position [1329, 0]
